Goal: Navigation & Orientation: Find specific page/section

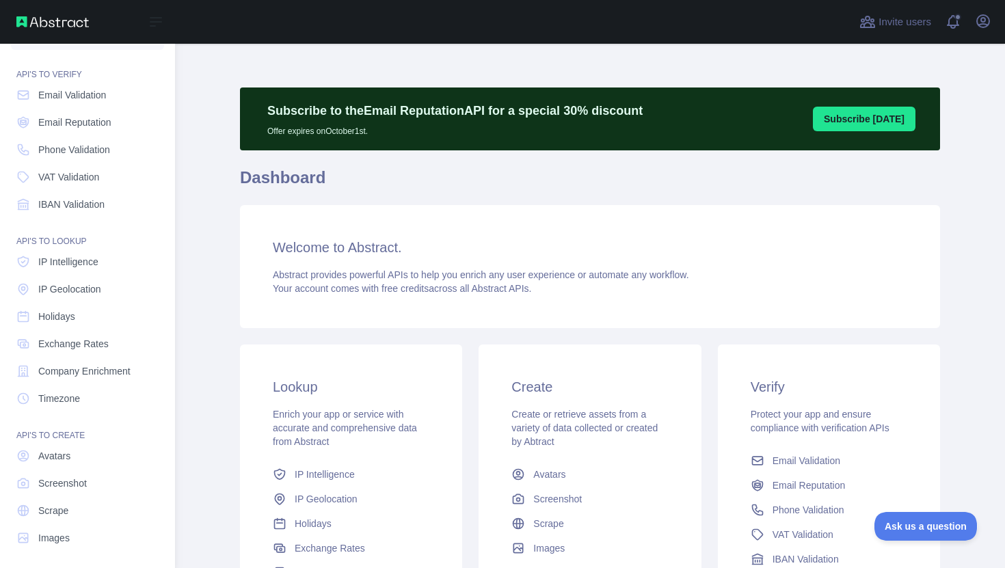
scroll to position [34, 0]
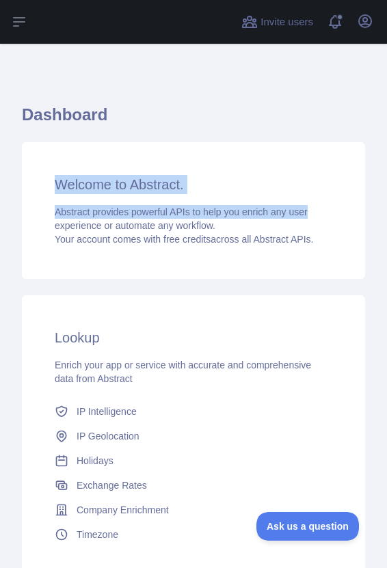
drag, startPoint x: 385, startPoint y: 161, endPoint x: 766, endPoint y: 209, distance: 383.9
click at [387, 209] on html "Open sidebar Open sidebar ... ... ... Invite users View notifications Open user…" at bounding box center [193, 284] width 387 height 568
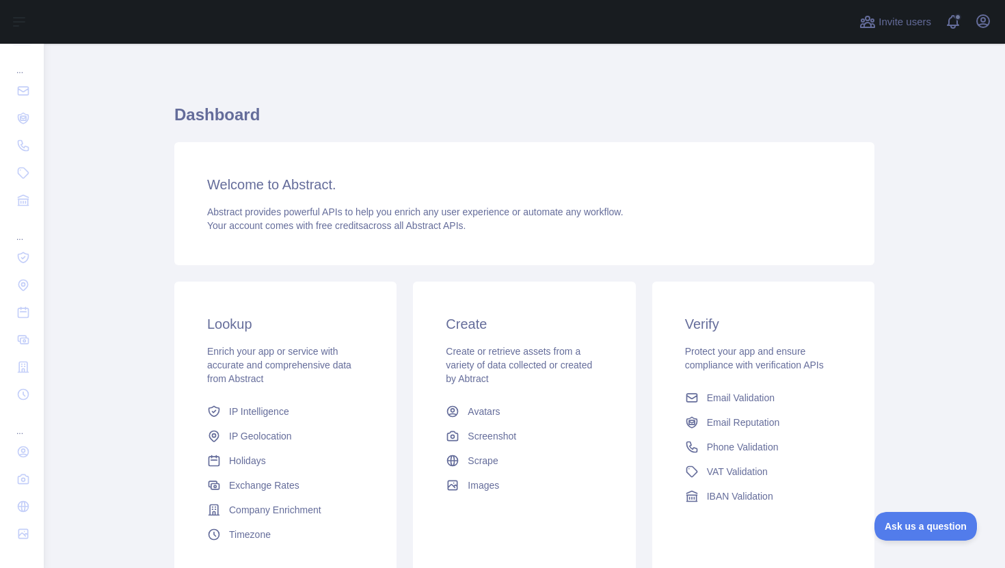
click at [943, 118] on main "Dashboard Welcome to Abstract. Abstract provides powerful APIs to help you enri…" at bounding box center [525, 306] width 962 height 525
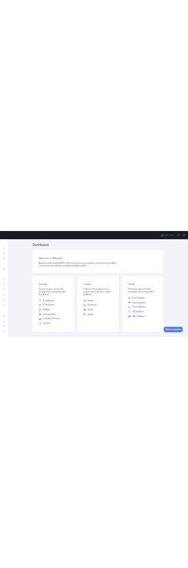
scroll to position [44, 0]
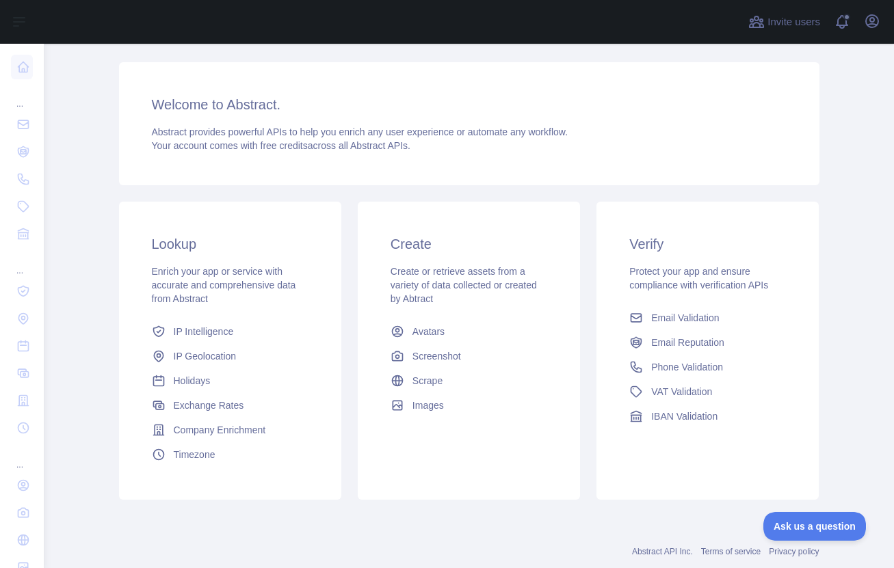
scroll to position [84, 0]
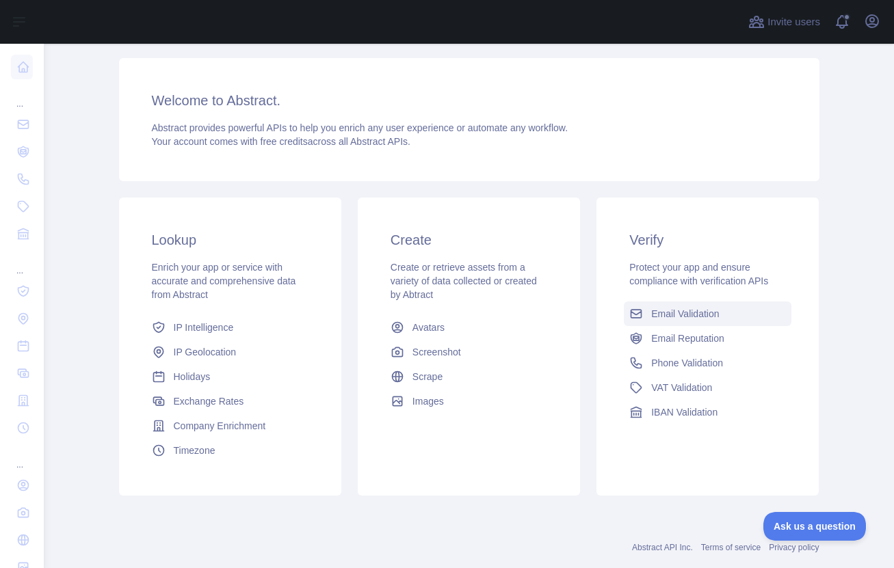
click at [187, 321] on link "Email Validation" at bounding box center [708, 314] width 168 height 25
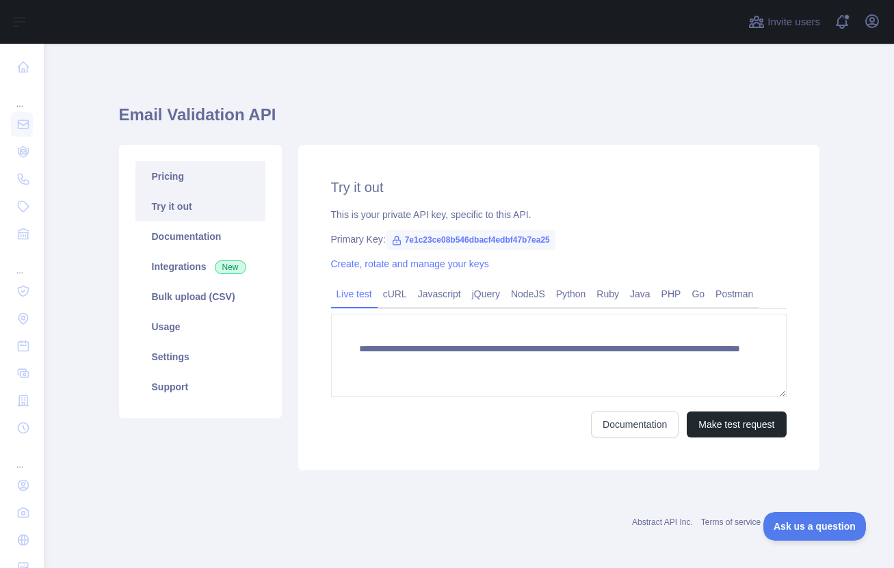
click at [159, 177] on link "Pricing" at bounding box center [200, 176] width 130 height 30
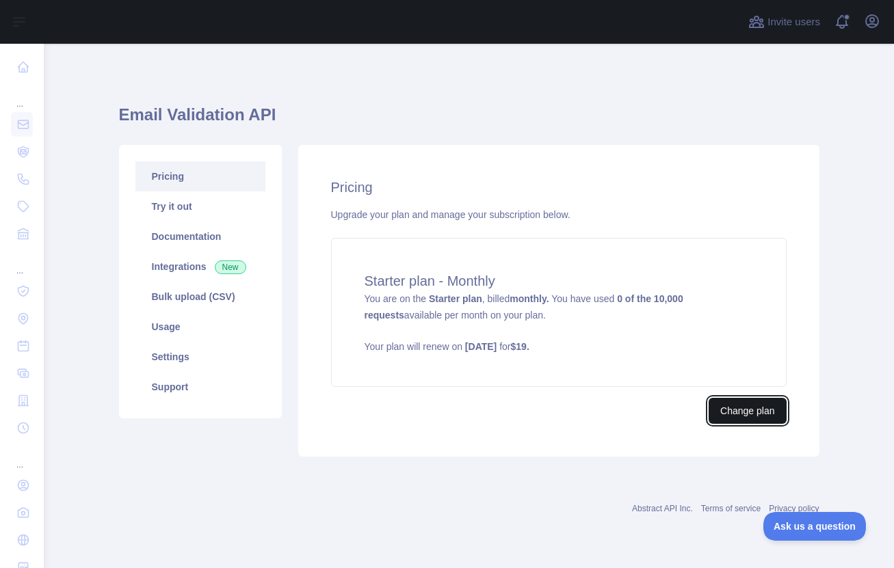
click at [187, 408] on button "Change plan" at bounding box center [747, 411] width 77 height 26
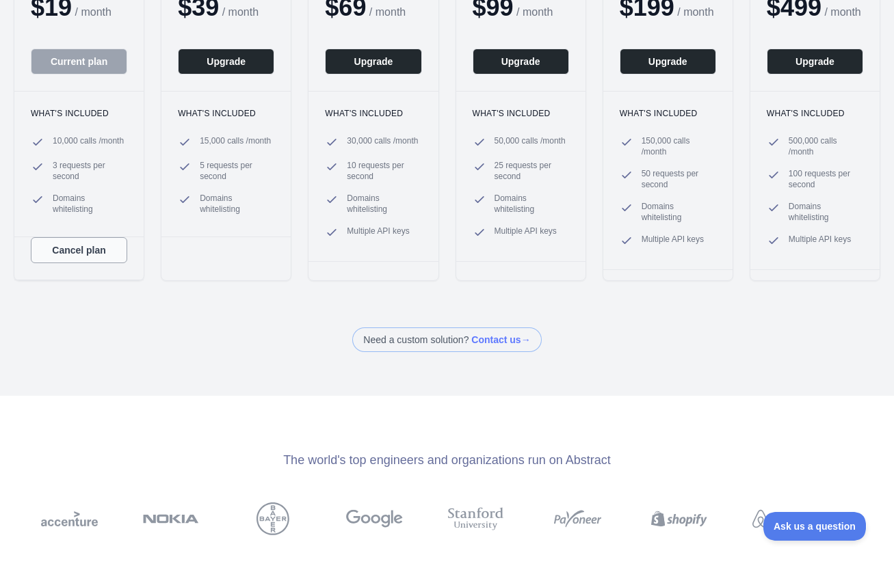
scroll to position [187, 0]
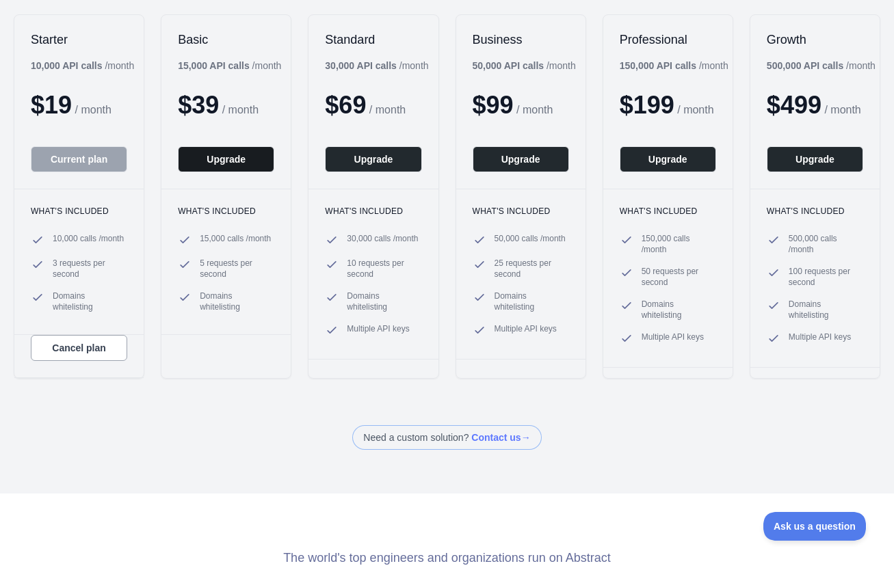
click at [187, 161] on button "Upgrade" at bounding box center [226, 159] width 96 height 26
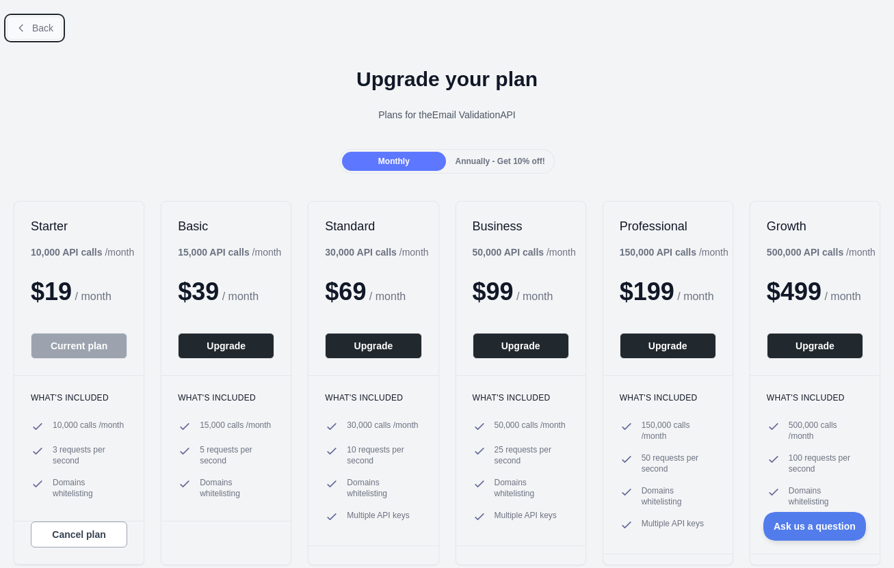
click at [48, 32] on span "Back" at bounding box center [42, 28] width 21 height 11
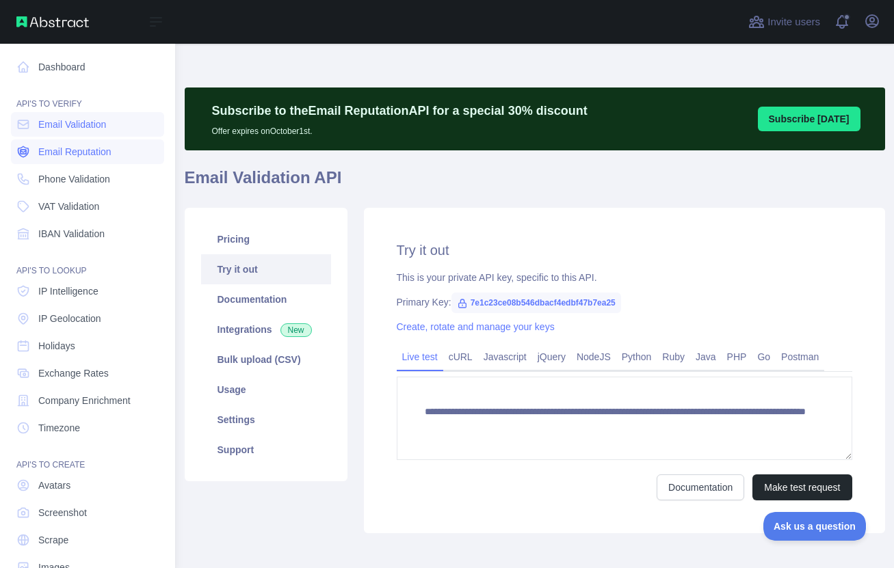
click at [35, 143] on link "Email Reputation" at bounding box center [87, 152] width 153 height 25
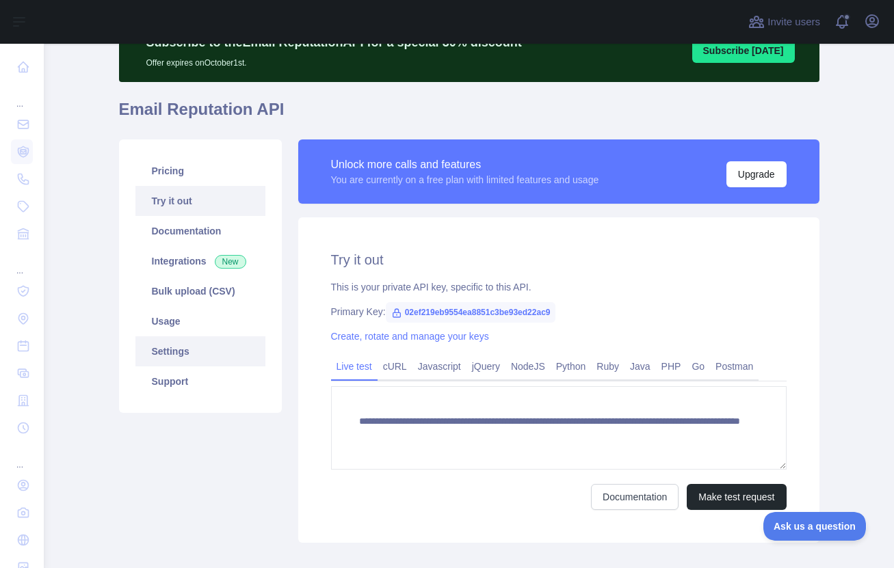
scroll to position [70, 0]
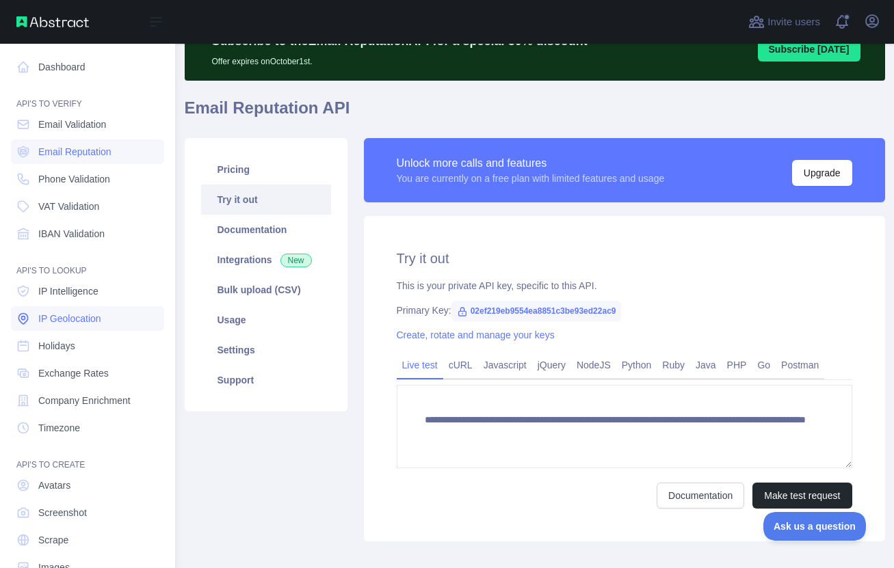
click at [71, 310] on link "IP Geolocation" at bounding box center [87, 318] width 153 height 25
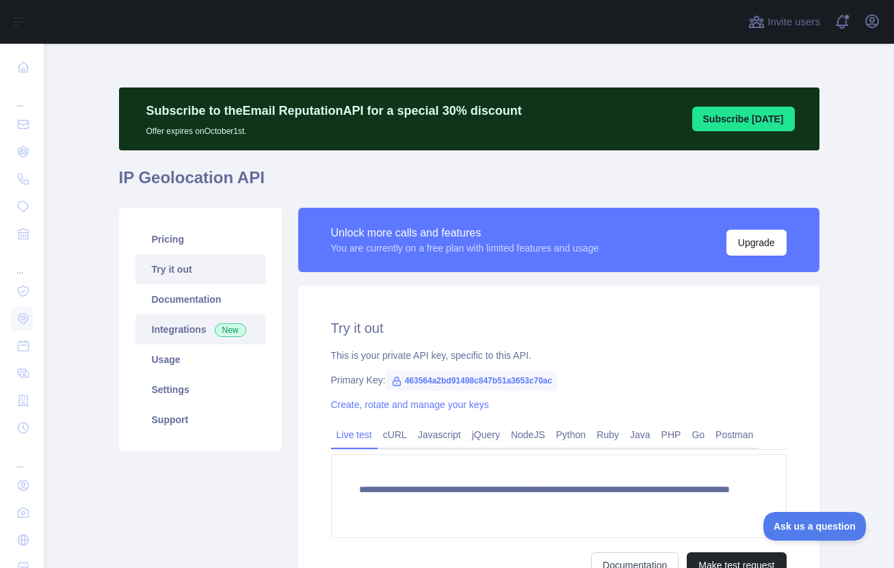
click at [214, 324] on link "Integrations New" at bounding box center [200, 330] width 130 height 30
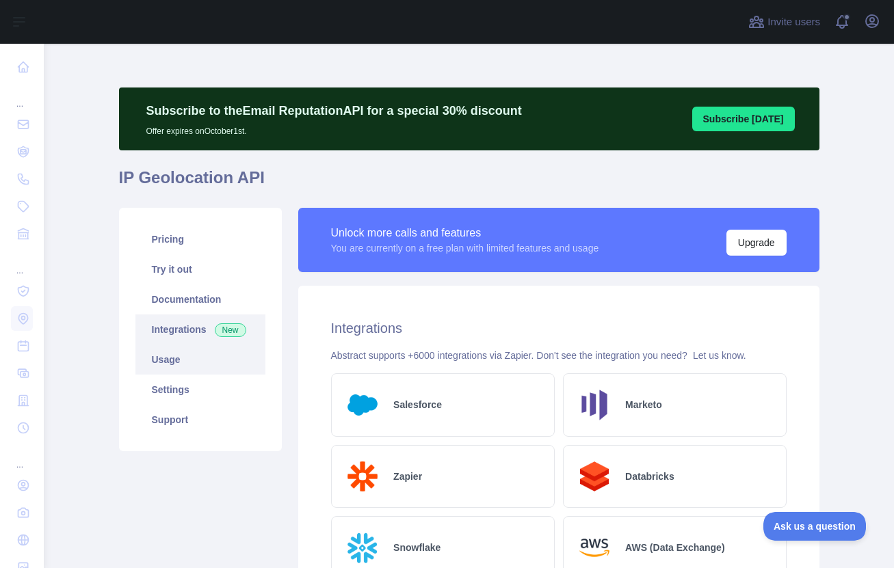
click at [200, 352] on link "Usage" at bounding box center [200, 360] width 130 height 30
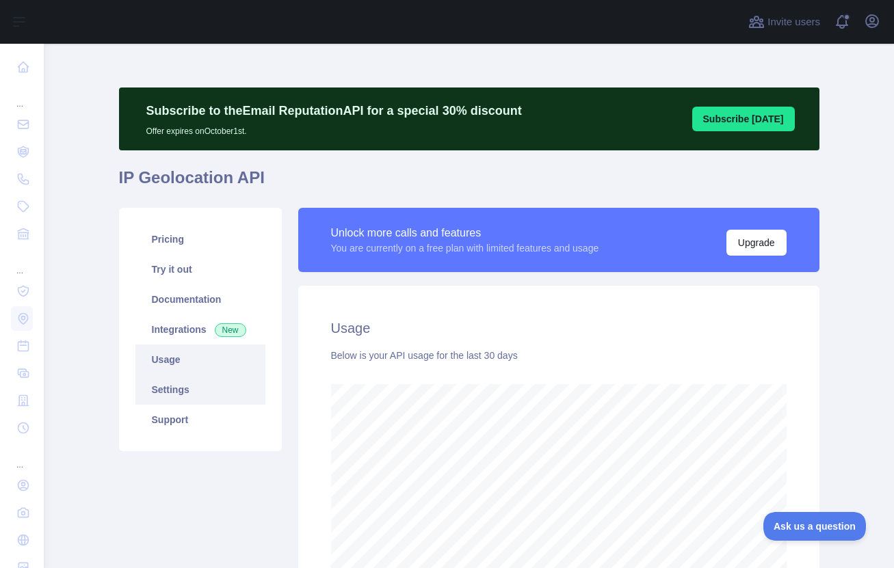
scroll to position [525, 850]
click at [203, 380] on link "Settings" at bounding box center [200, 390] width 130 height 30
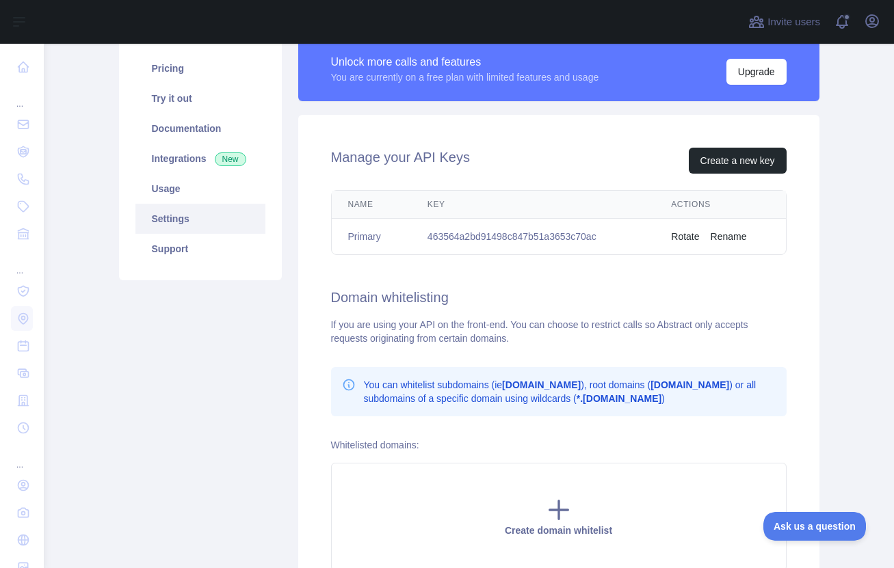
scroll to position [172, 0]
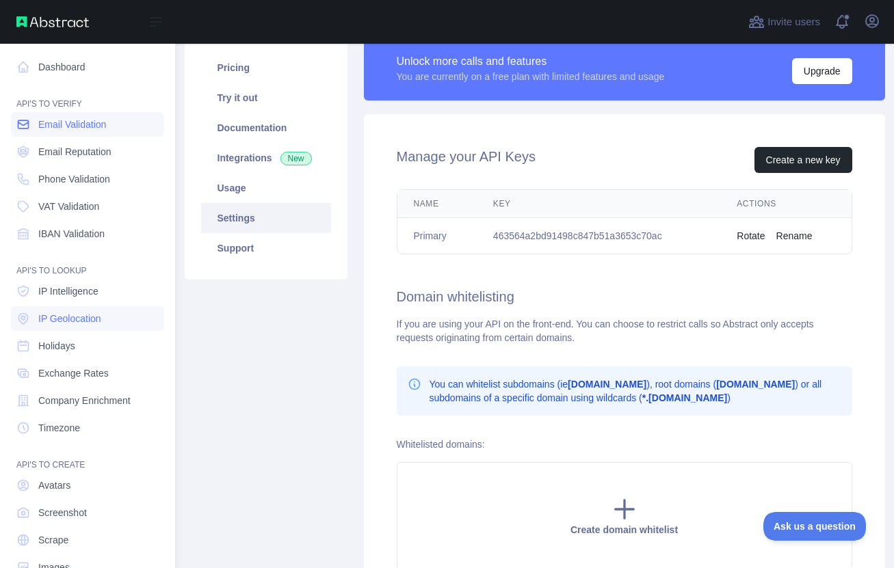
click at [100, 130] on span "Email Validation" at bounding box center [72, 125] width 68 height 14
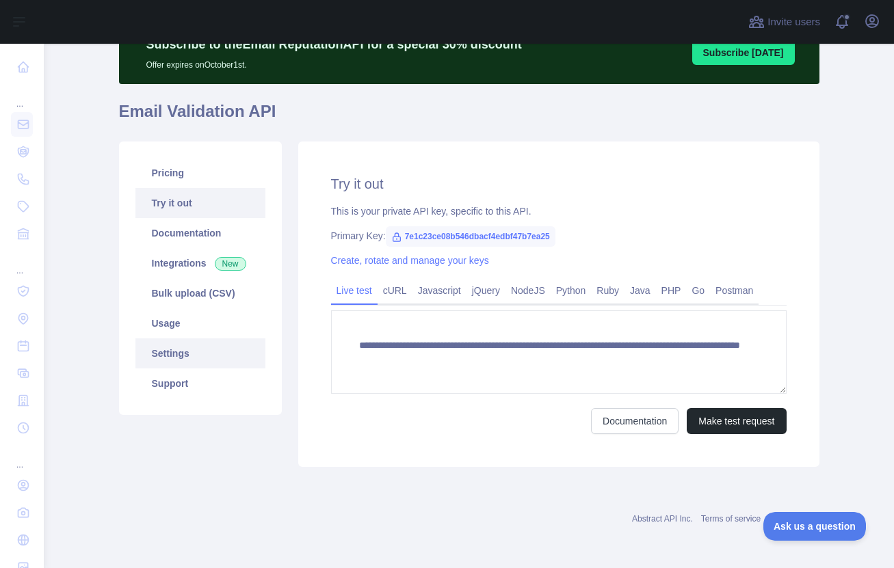
click at [217, 360] on link "Settings" at bounding box center [200, 354] width 130 height 30
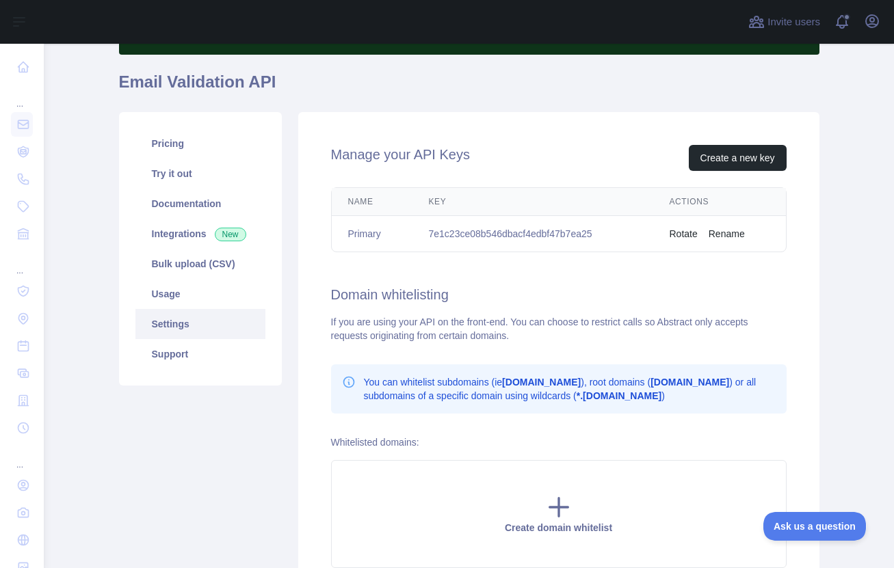
scroll to position [97, 0]
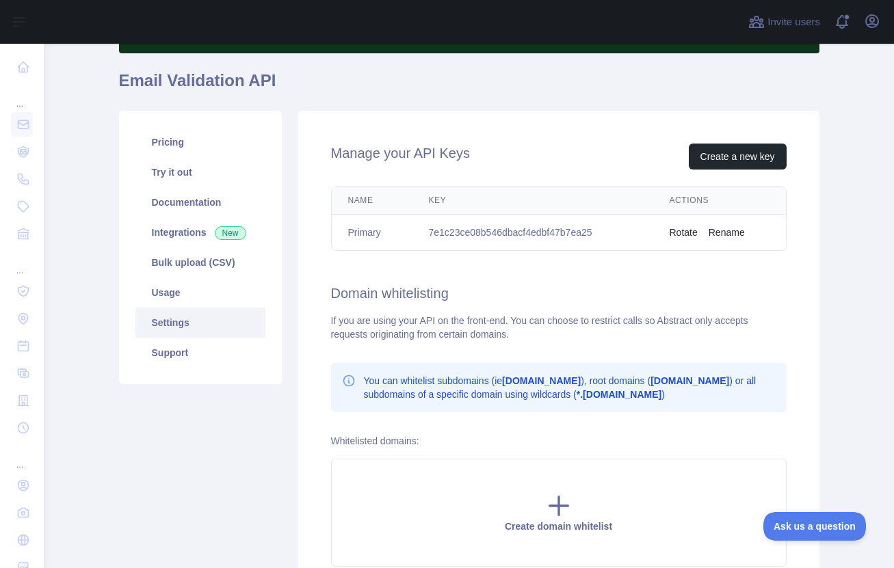
click at [410, 337] on div "If you are using your API on the front-end. You can choose to restrict calls so…" at bounding box center [559, 327] width 456 height 27
